Goal: Information Seeking & Learning: Learn about a topic

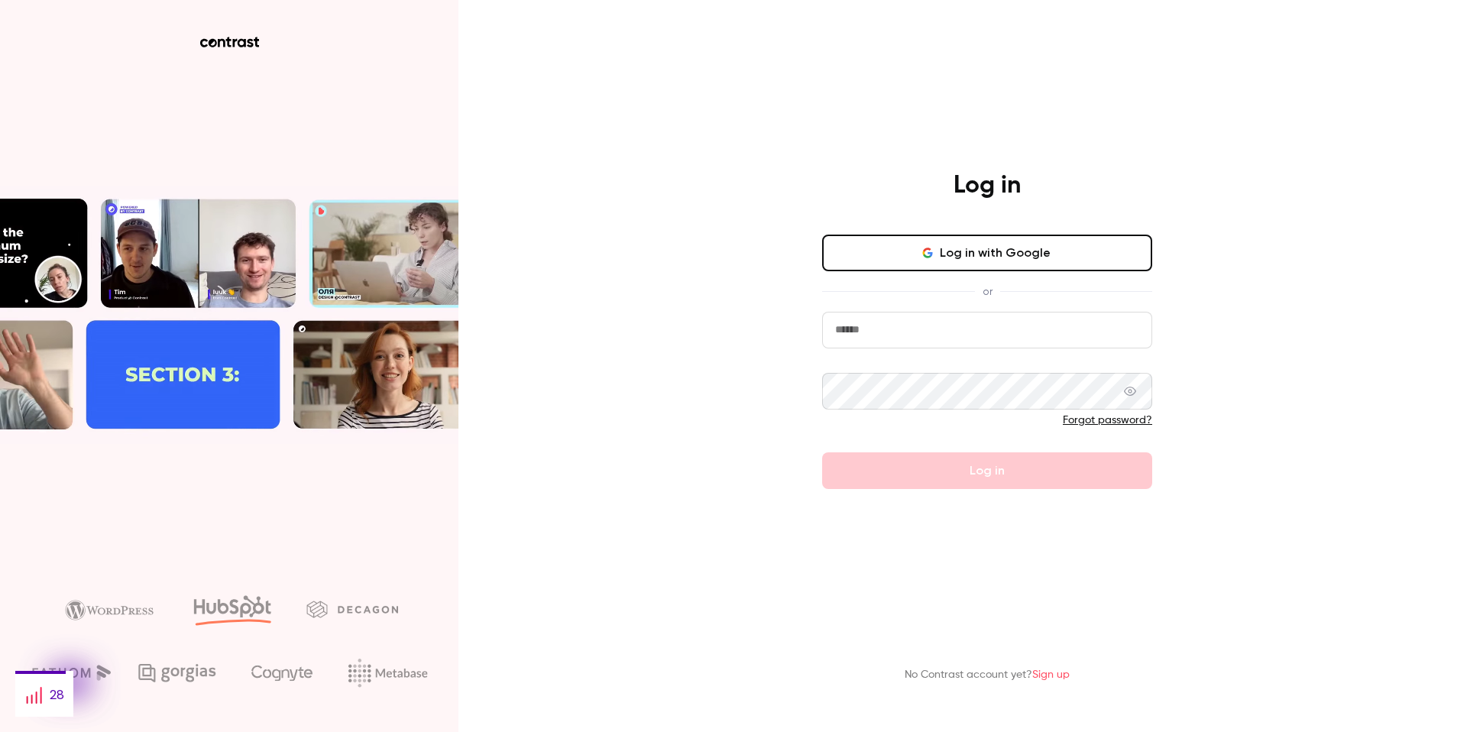
click at [971, 335] on input "email" at bounding box center [987, 330] width 330 height 37
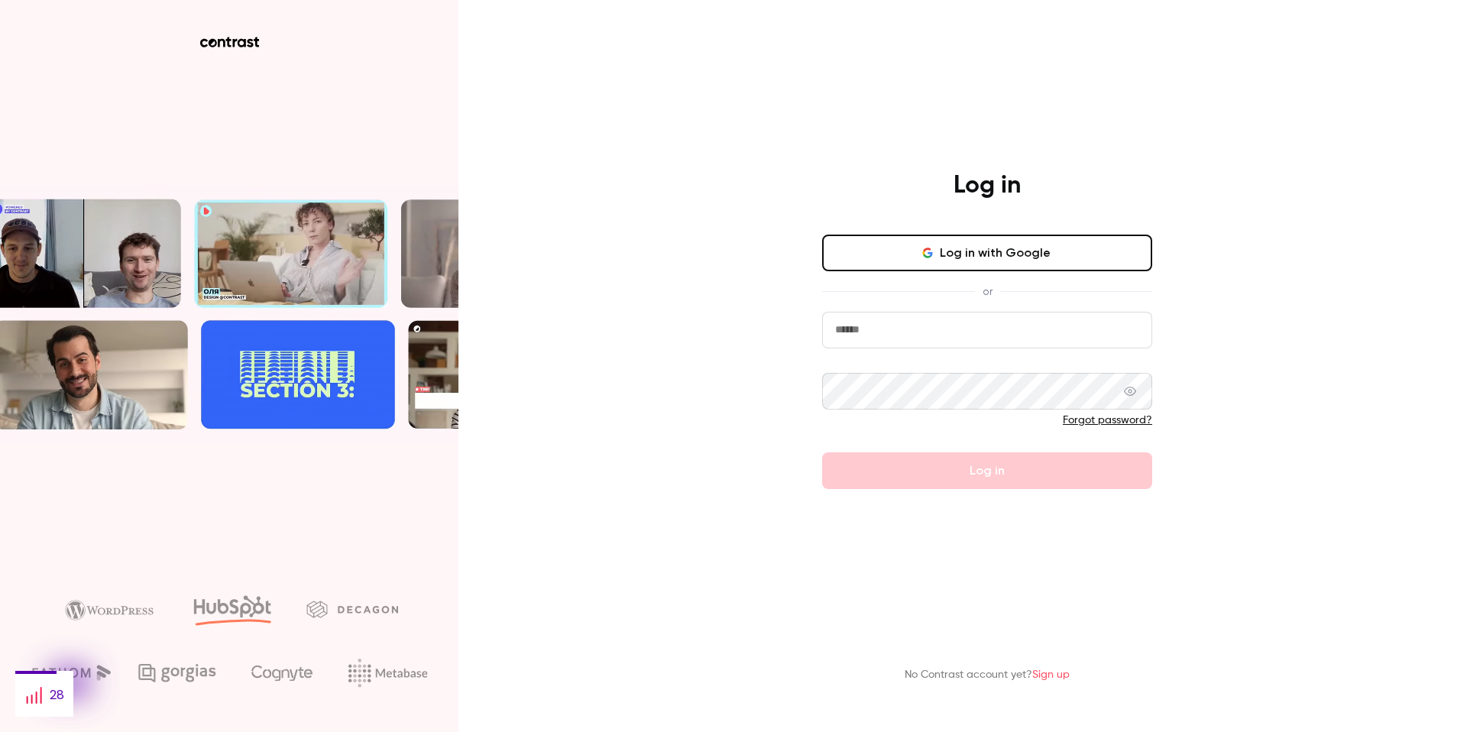
type input "**********"
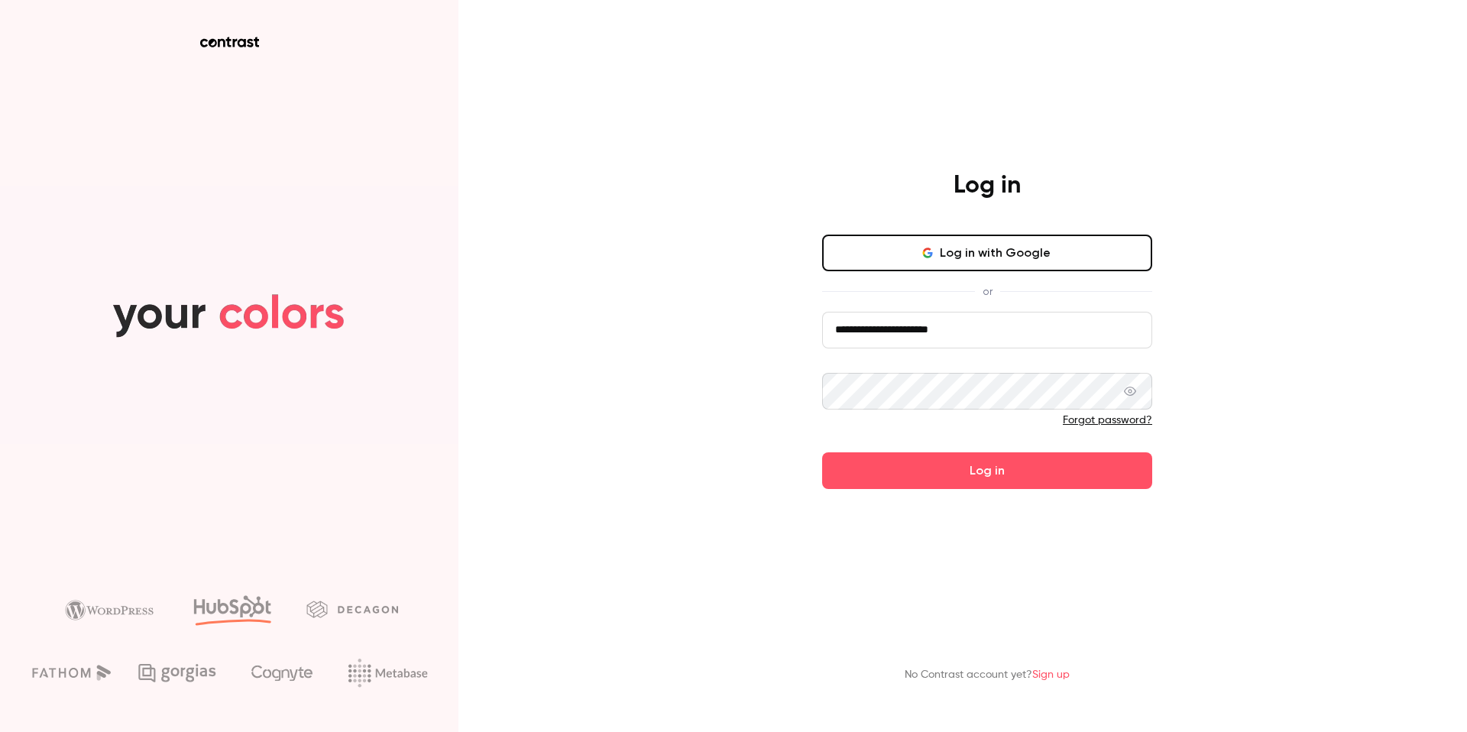
click at [822, 452] on button "Log in" at bounding box center [987, 470] width 330 height 37
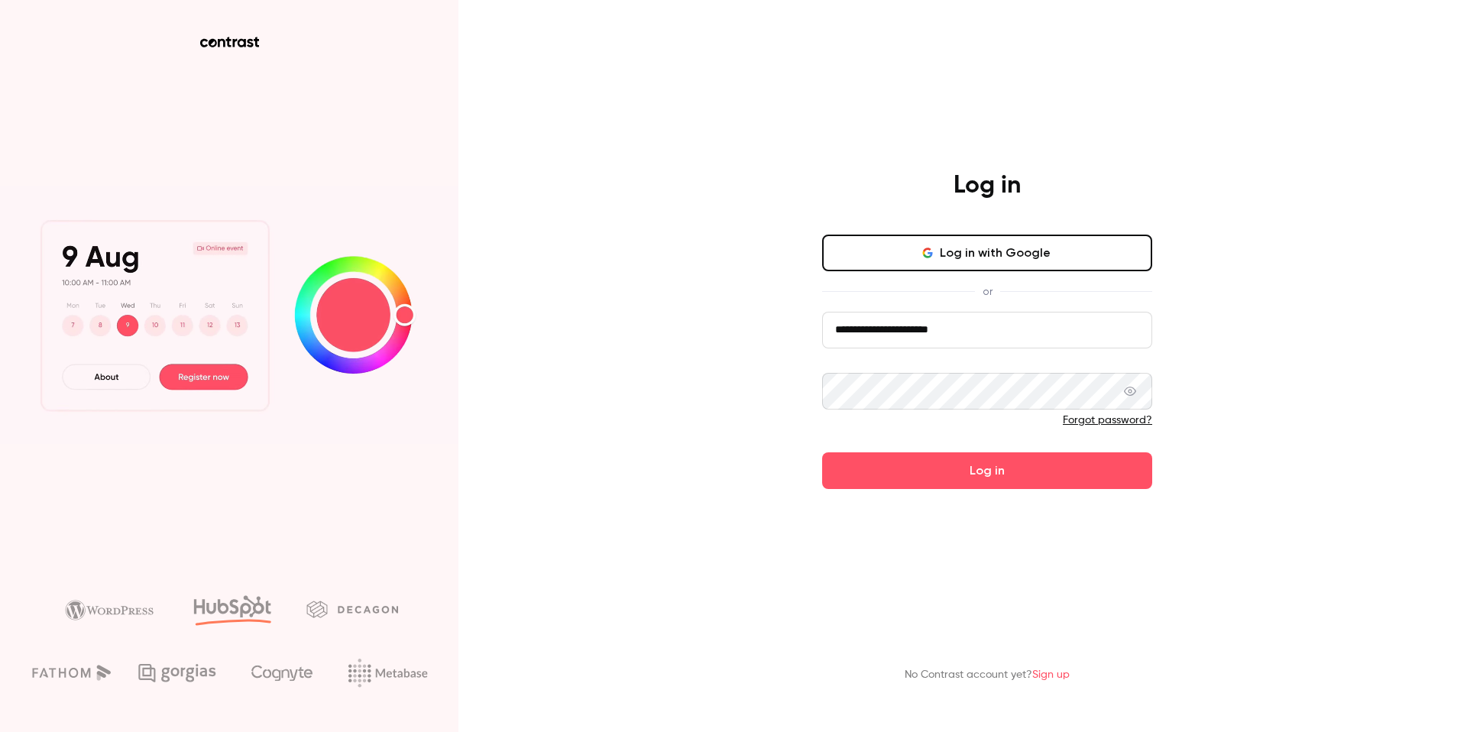
click at [1132, 394] on icon at bounding box center [1130, 391] width 12 height 12
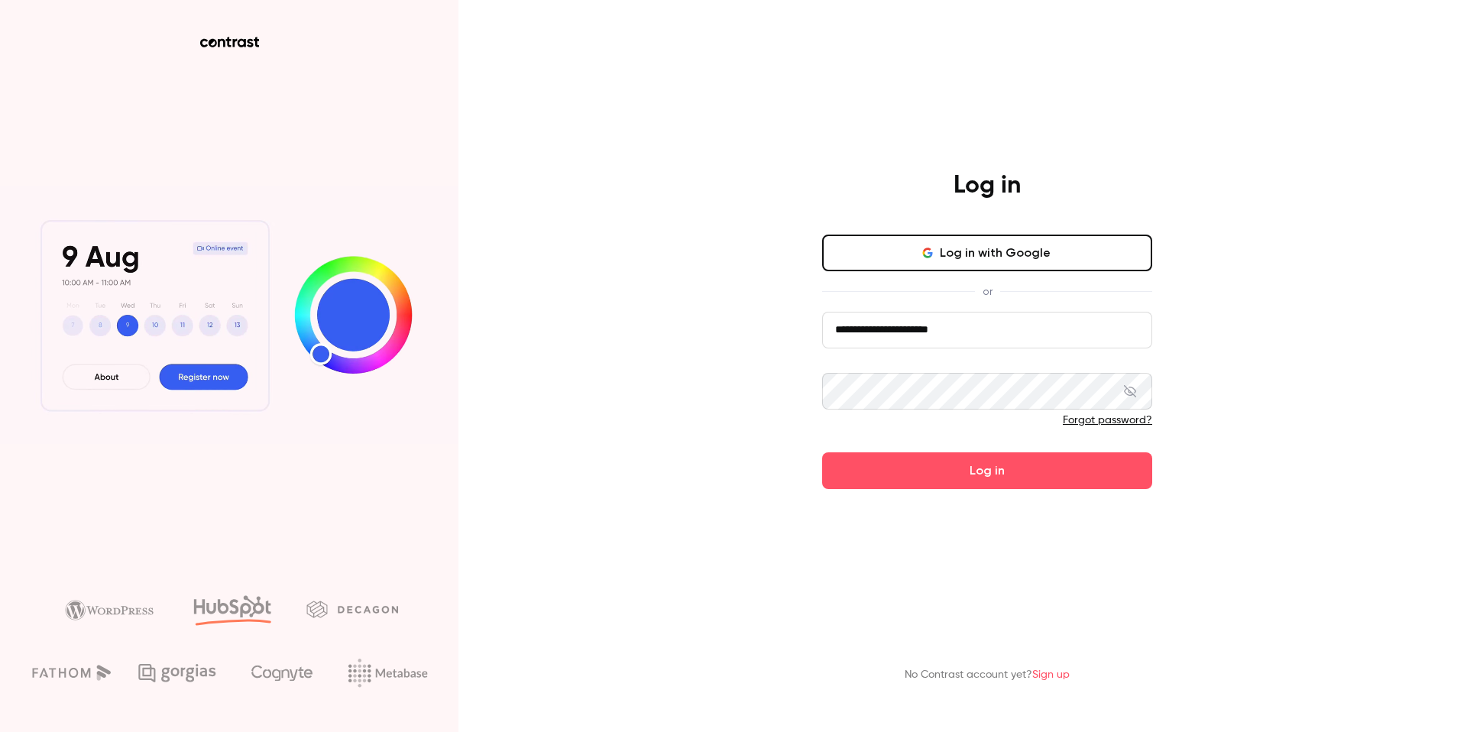
click at [822, 452] on button "Log in" at bounding box center [987, 470] width 330 height 37
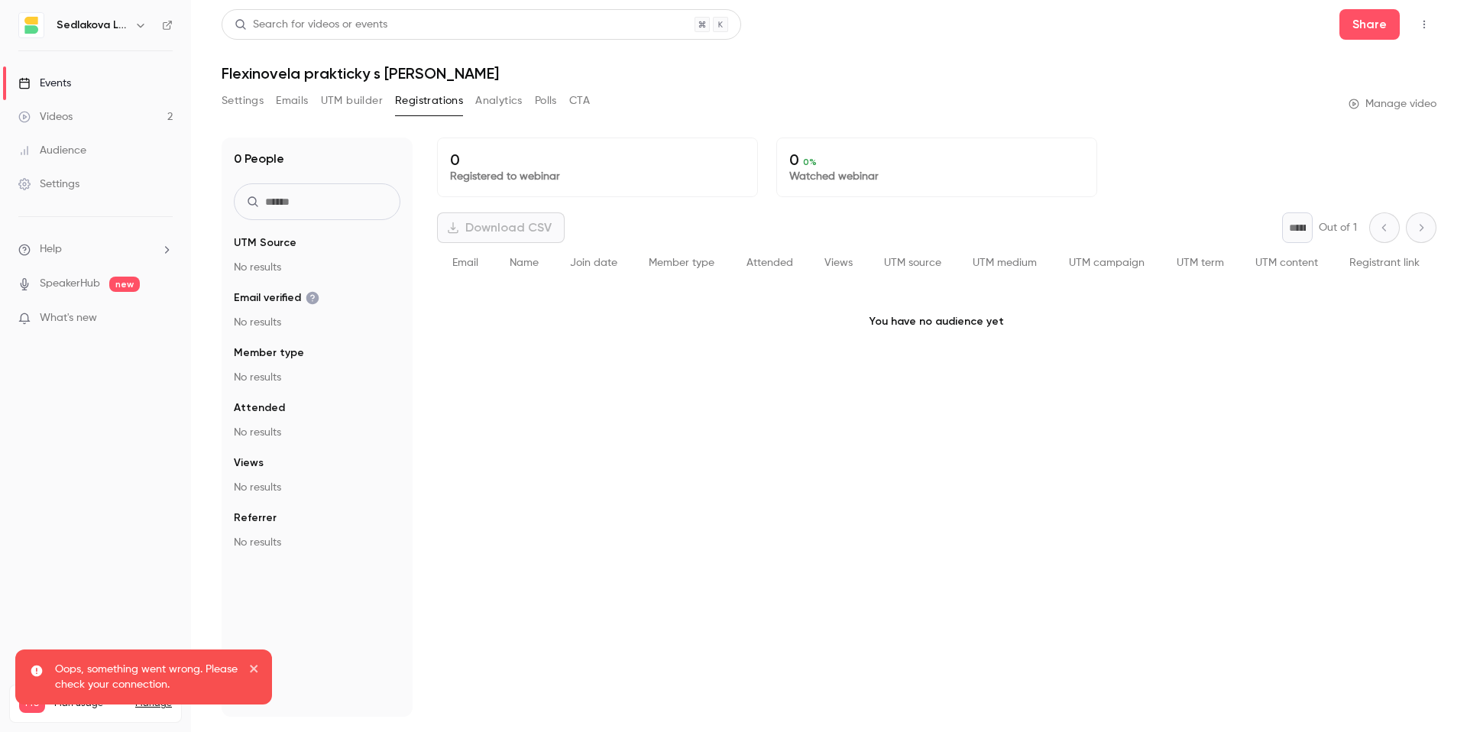
click at [80, 115] on link "Videos 2" at bounding box center [95, 117] width 191 height 34
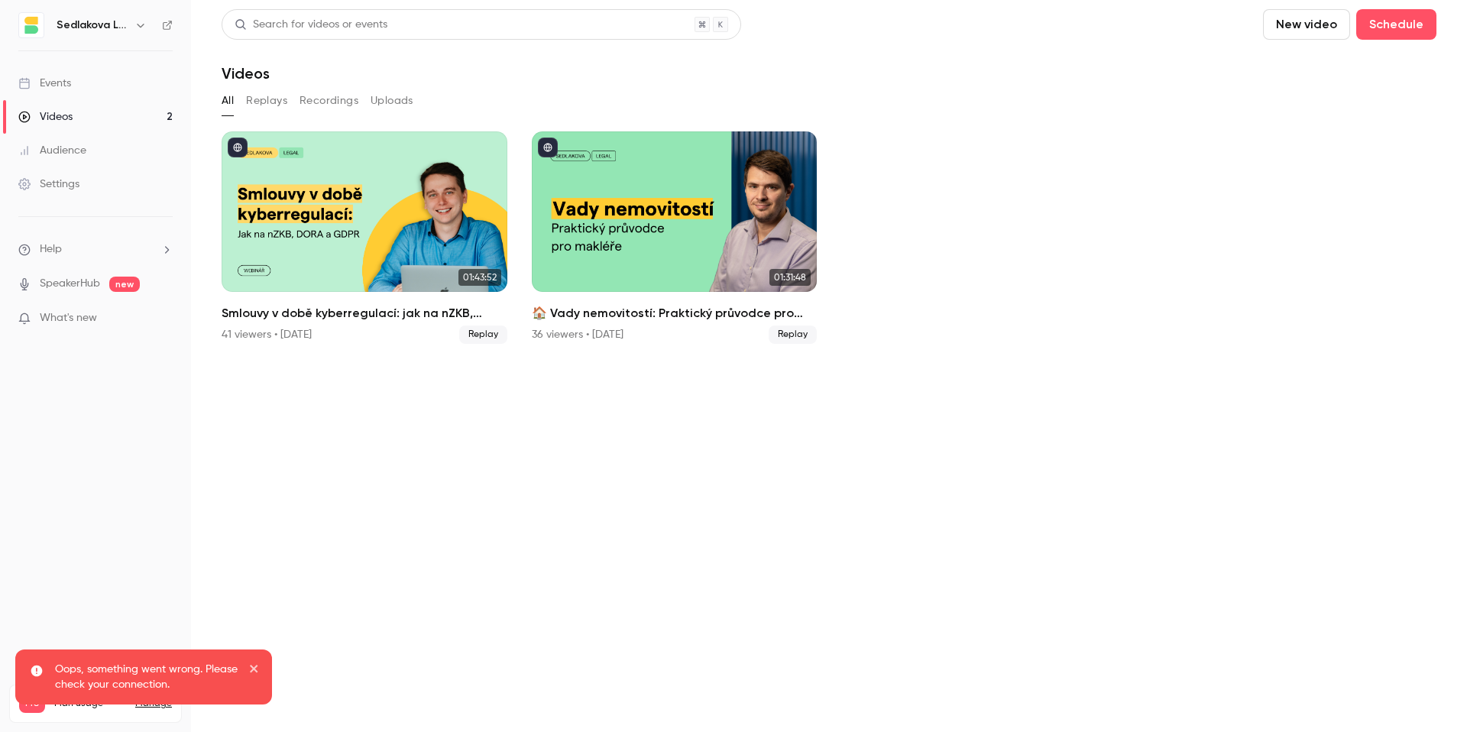
click at [48, 78] on div "Events" at bounding box center [44, 83] width 53 height 15
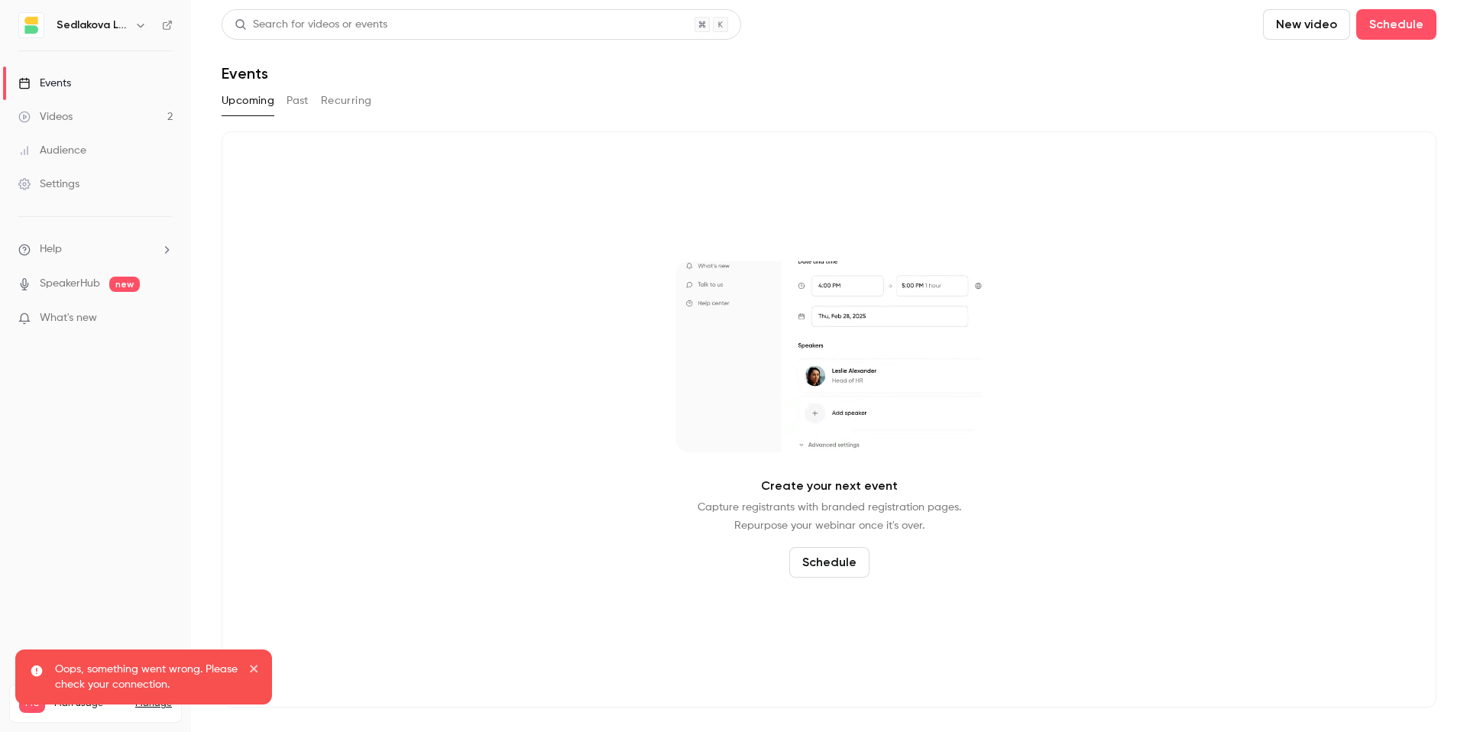
click at [312, 104] on div "Upcoming Past Recurring" at bounding box center [829, 101] width 1214 height 24
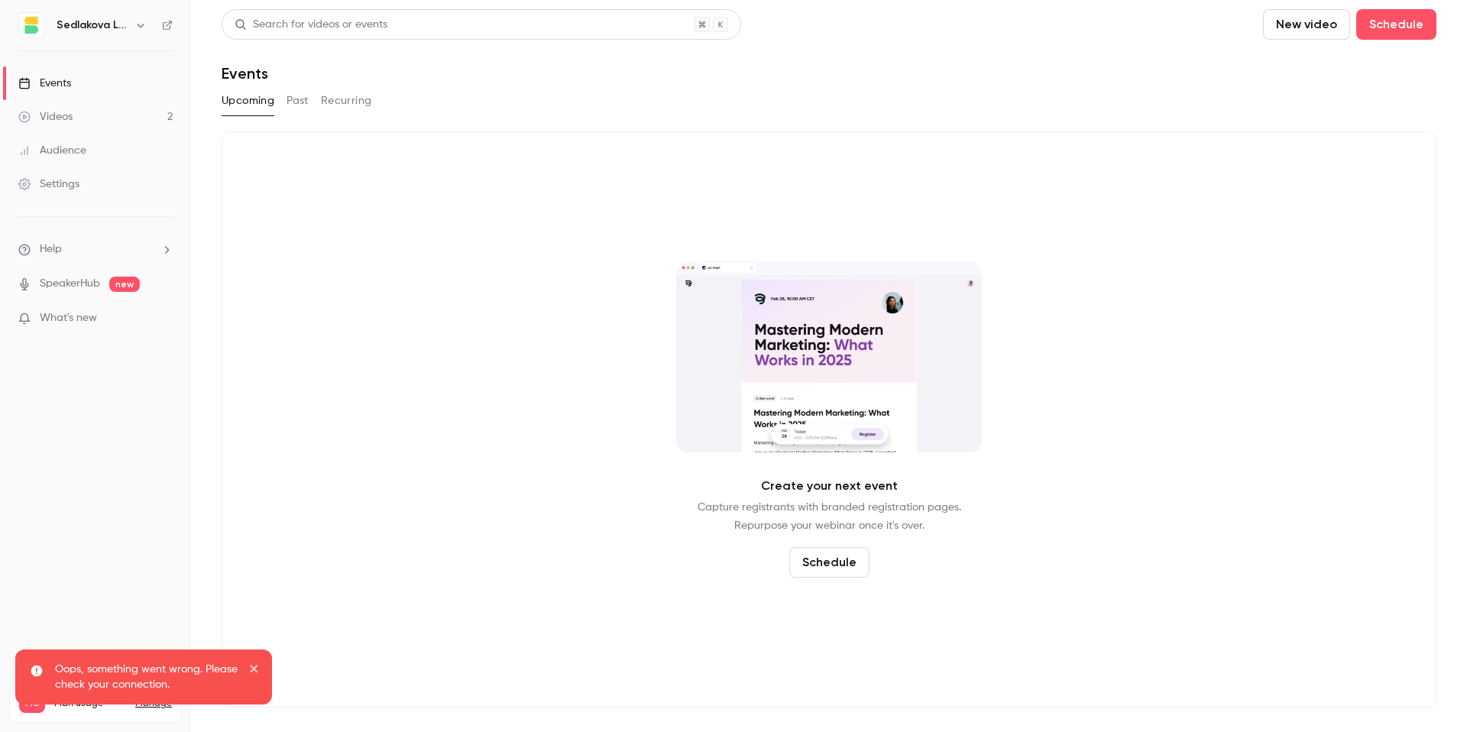
click at [304, 100] on button "Past" at bounding box center [297, 101] width 22 height 24
